Goal: Contribute content: Add original content to the website for others to see

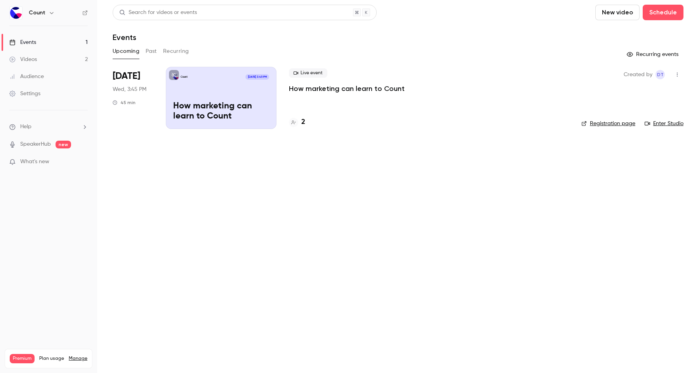
click at [28, 58] on div "Videos" at bounding box center [23, 60] width 28 height 8
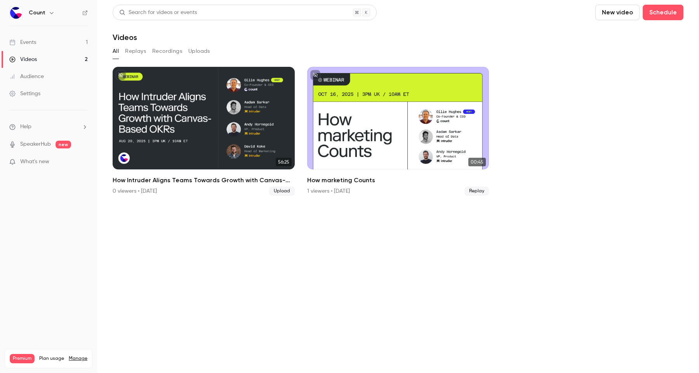
click at [595, 17] on button "New video" at bounding box center [617, 13] width 44 height 16
click at [537, 56] on div "Upload" at bounding box center [553, 54] width 59 height 8
click at [202, 311] on section "Search for videos or events New video Schedule Videos All Replays Recordings Up…" at bounding box center [398, 187] width 571 height 364
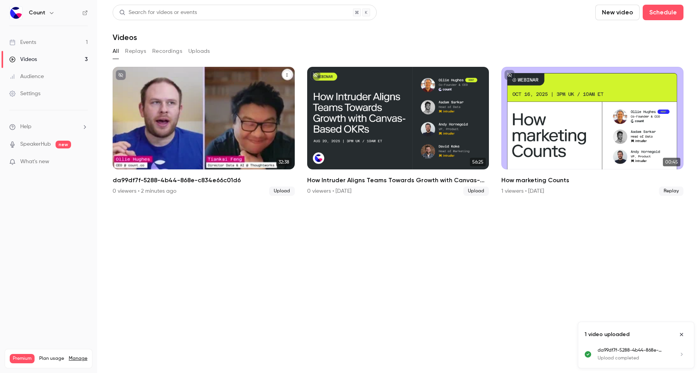
click at [228, 134] on p "da99df7f-5288-4b44-868e-c834e66c01d6" at bounding box center [203, 140] width 157 height 33
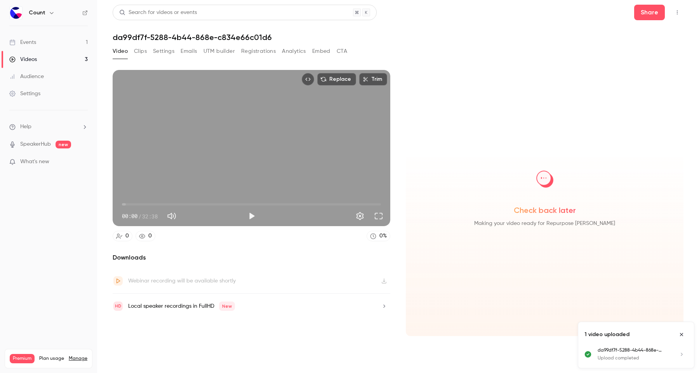
click at [158, 53] on button "Settings" at bounding box center [163, 51] width 21 height 12
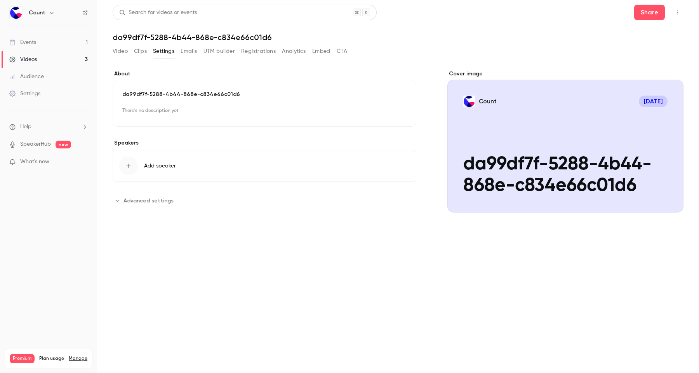
click at [669, 197] on icon "Cover image" at bounding box center [669, 198] width 9 height 6
click at [674, 203] on button "Count [DATE] da99df7f-5288-4b44-868e-c834e66c01d6" at bounding box center [670, 199] width 16 height 16
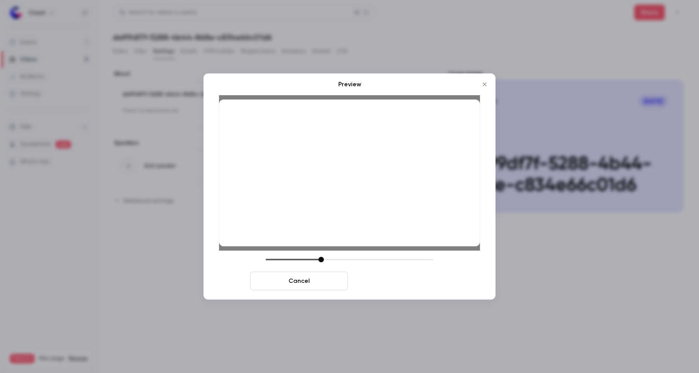
click at [389, 279] on button "Save cover" at bounding box center [400, 280] width 98 height 19
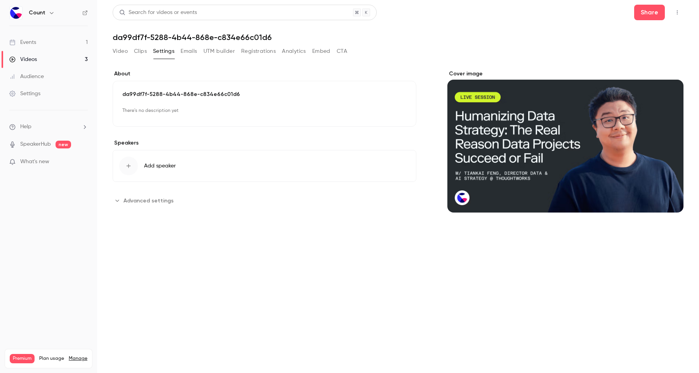
click at [245, 38] on h1 "da99df7f-5288-4b44-868e-c834e66c01d6" at bounding box center [398, 37] width 571 height 9
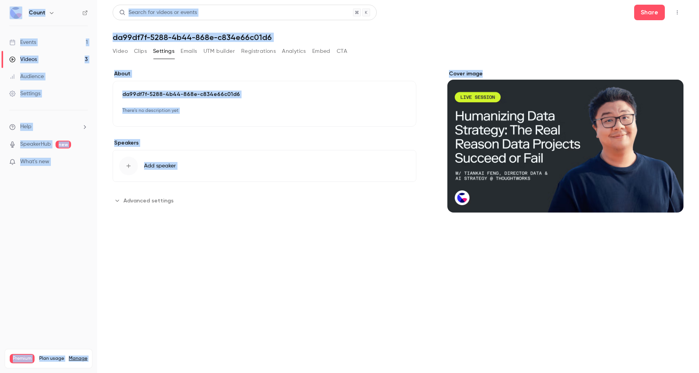
click at [245, 38] on h1 "da99df7f-5288-4b44-868e-c834e66c01d6" at bounding box center [398, 37] width 571 height 9
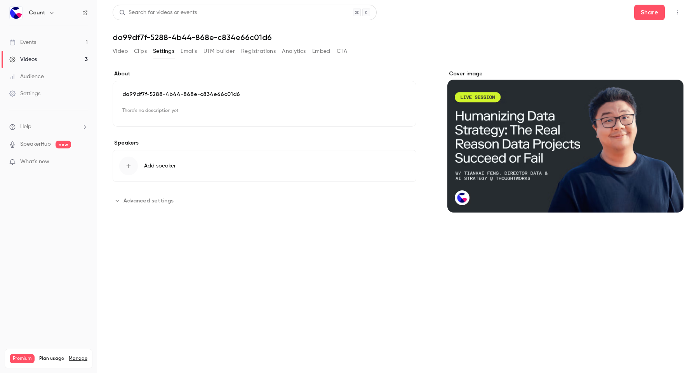
click at [182, 89] on div "da99df7f-5288-4b44-868e-c834e66c01d6 There's no description yet Edit" at bounding box center [265, 104] width 304 height 46
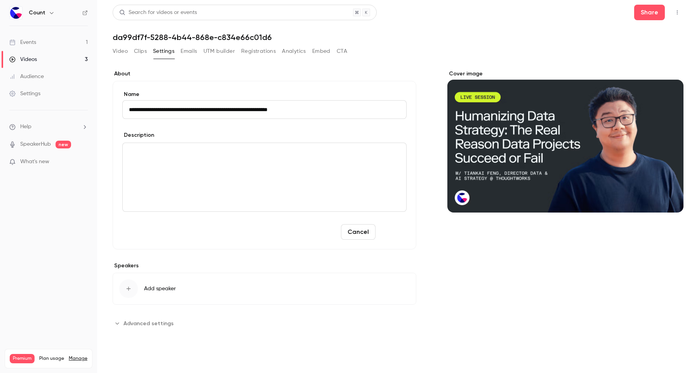
type input "**********"
click at [388, 231] on button "Save" at bounding box center [393, 232] width 28 height 16
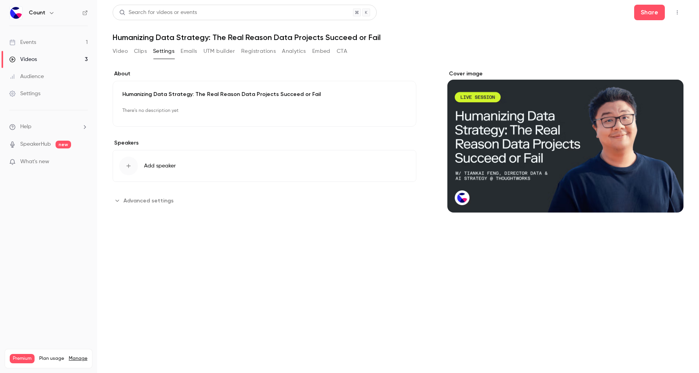
click at [39, 61] on link "Videos 3" at bounding box center [48, 59] width 97 height 17
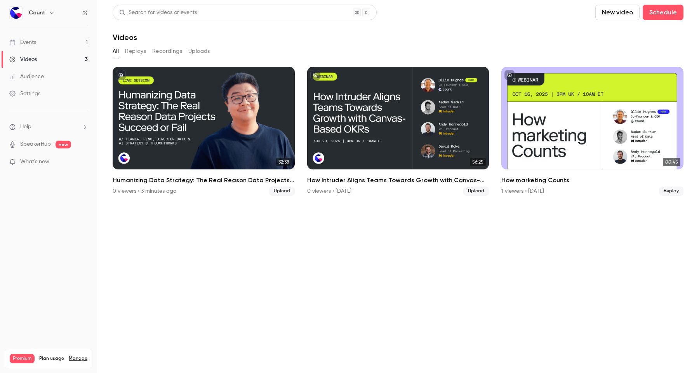
click at [595, 14] on button "New video" at bounding box center [617, 13] width 44 height 16
click at [528, 52] on div "Upload" at bounding box center [553, 54] width 59 height 8
click at [288, 253] on section "Search for videos or events New video Schedule Videos All Replays Recordings Up…" at bounding box center [398, 187] width 571 height 364
